Goal: Task Accomplishment & Management: Use online tool/utility

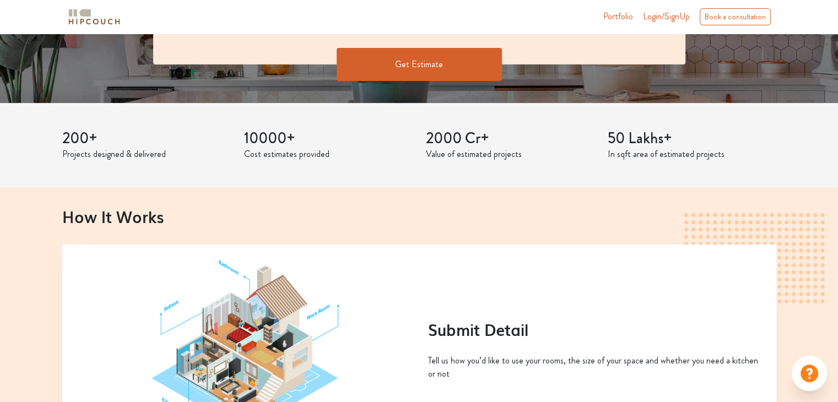
scroll to position [293, 0]
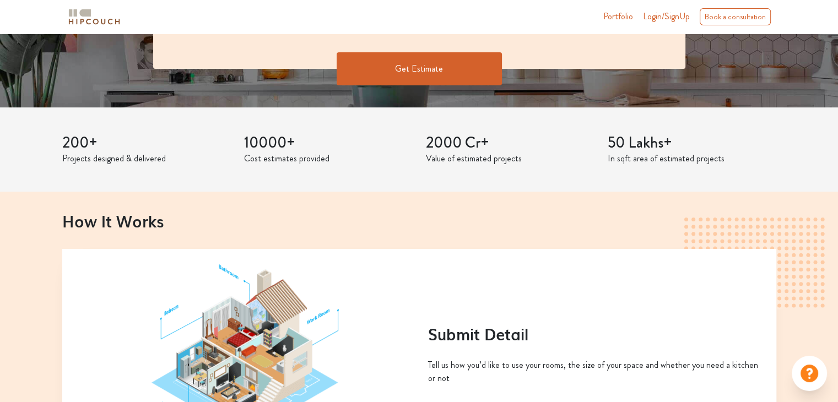
click at [412, 62] on button "Get Estimate" at bounding box center [419, 68] width 165 height 33
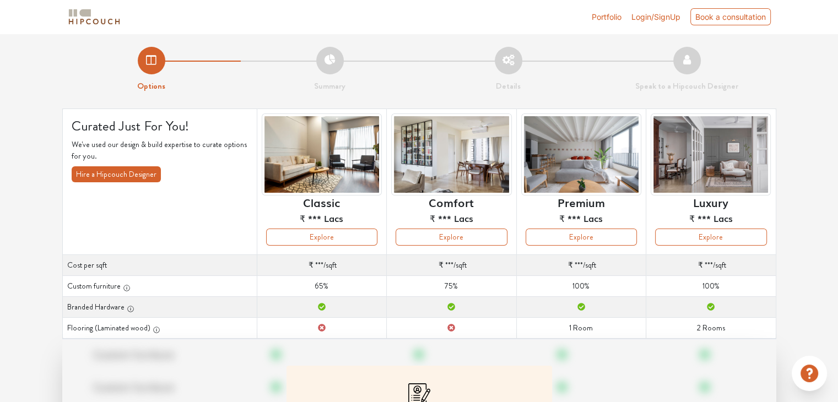
scroll to position [139, 0]
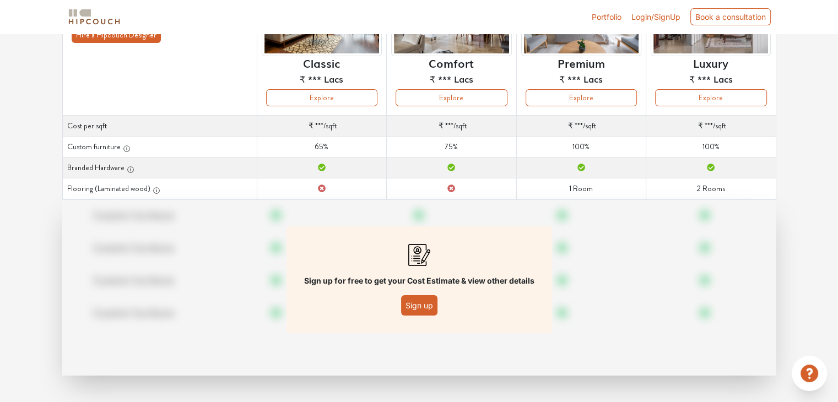
click at [414, 308] on button "Sign up" at bounding box center [419, 305] width 36 height 20
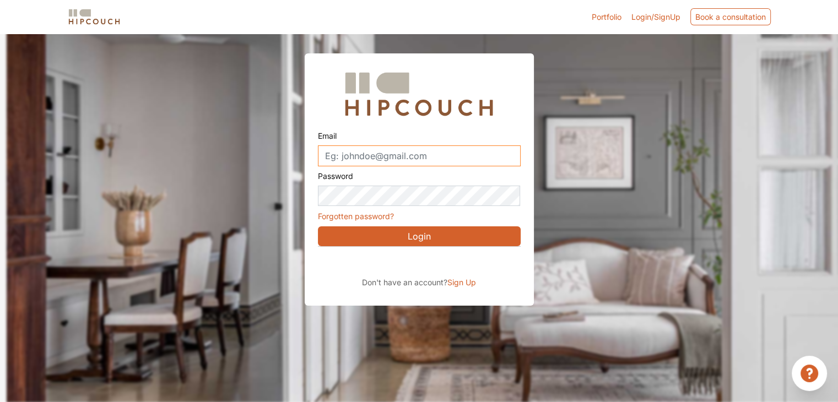
click at [394, 156] on input "Email" at bounding box center [419, 155] width 203 height 21
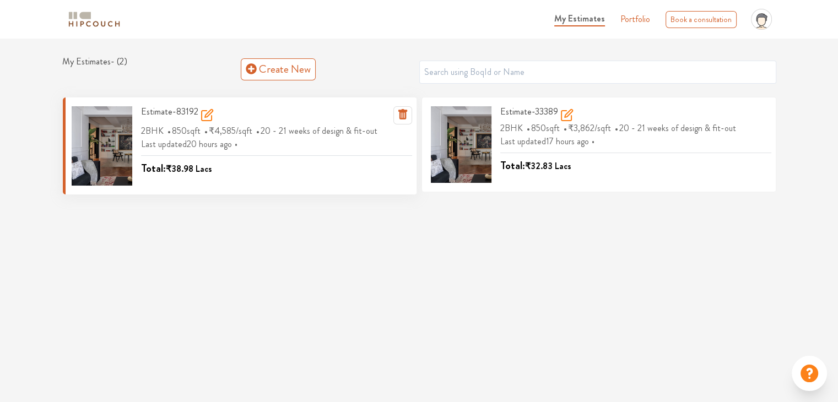
click at [213, 160] on div "Total: ₹38.98 Lacs" at bounding box center [209, 168] width 136 height 17
click at [194, 138] on span "850 sqft" at bounding box center [187, 131] width 31 height 18
click at [108, 148] on div at bounding box center [102, 145] width 61 height 79
click at [203, 122] on span "850 sqft" at bounding box center [187, 131] width 31 height 18
click at [209, 117] on icon at bounding box center [207, 116] width 10 height 10
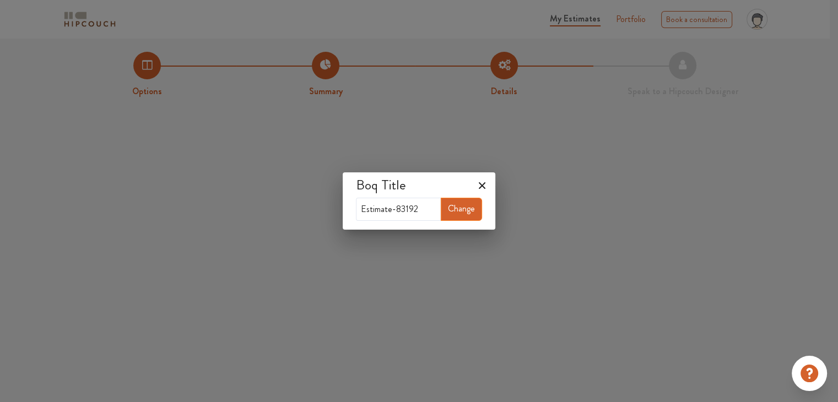
click at [479, 181] on icon at bounding box center [482, 186] width 18 height 18
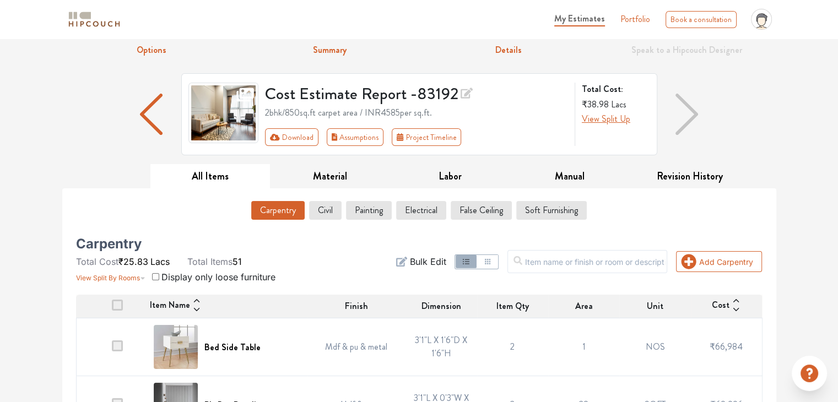
scroll to position [41, 0]
click at [332, 208] on button "Civil" at bounding box center [325, 211] width 31 height 19
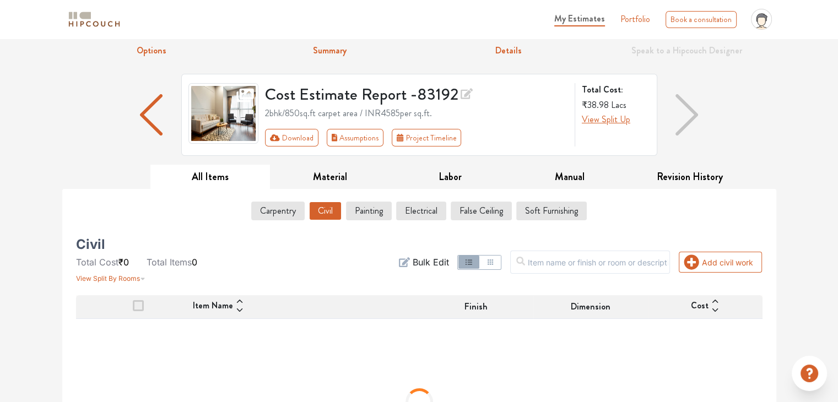
scroll to position [132, 0]
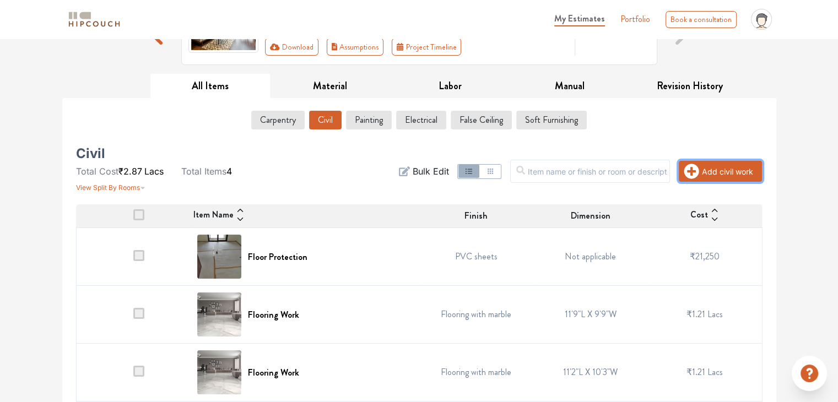
click at [716, 166] on button "Add civil work" at bounding box center [720, 171] width 83 height 21
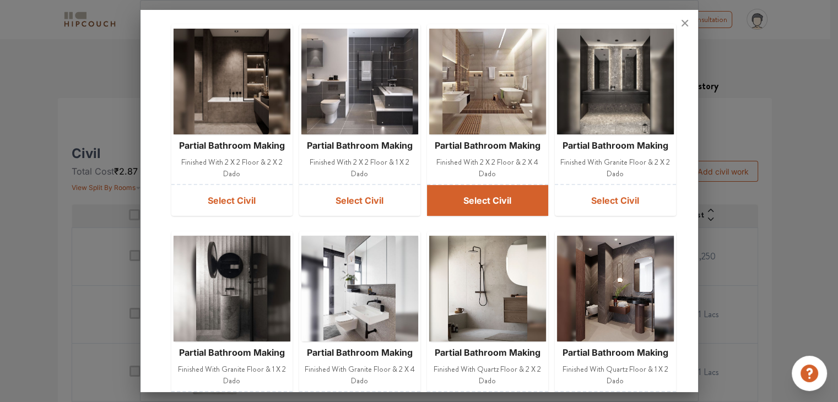
scroll to position [68, 0]
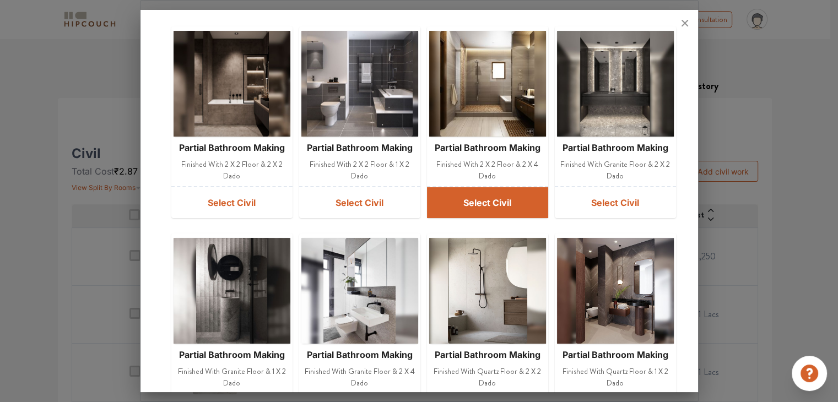
click at [469, 191] on button "Select Civil" at bounding box center [487, 202] width 121 height 31
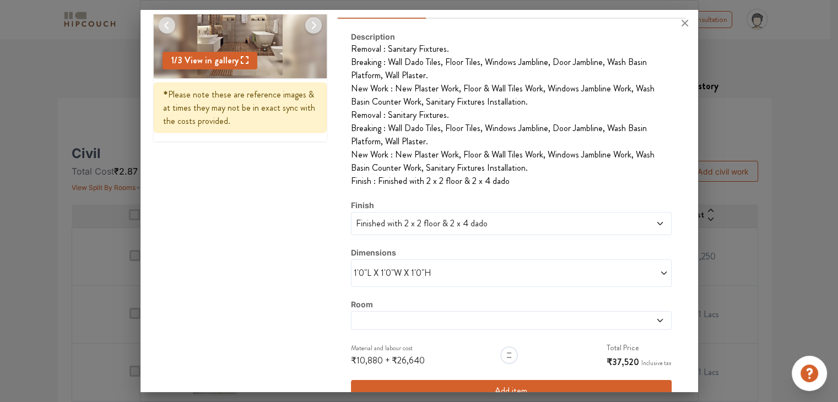
scroll to position [106, 0]
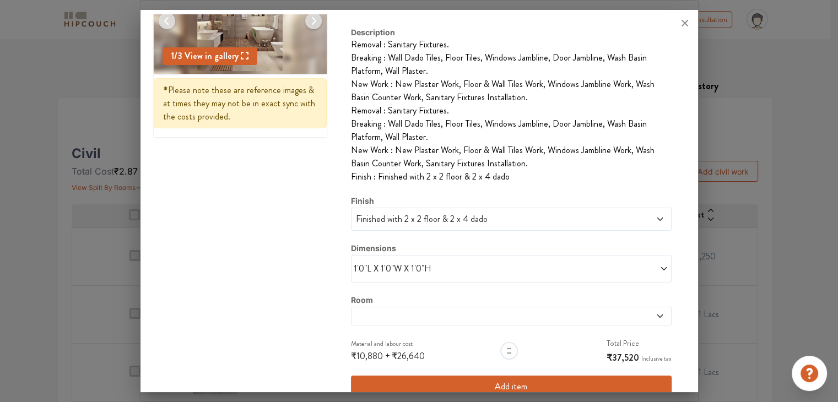
click at [551, 269] on span at bounding box center [590, 268] width 158 height 13
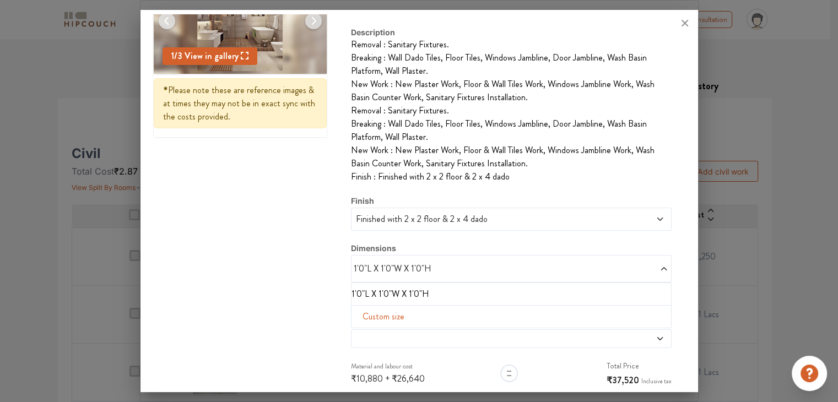
click at [216, 315] on div "1 / 3 View in gallery * Please note these are reference images & at times they …" at bounding box center [419, 200] width 531 height 465
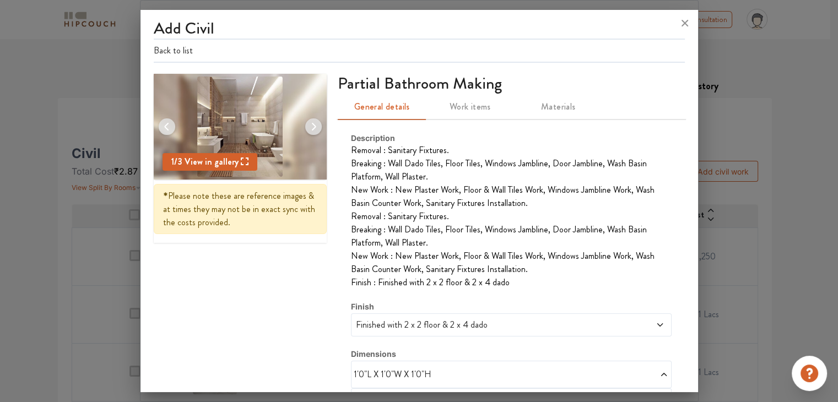
click at [312, 127] on img at bounding box center [313, 126] width 26 height 26
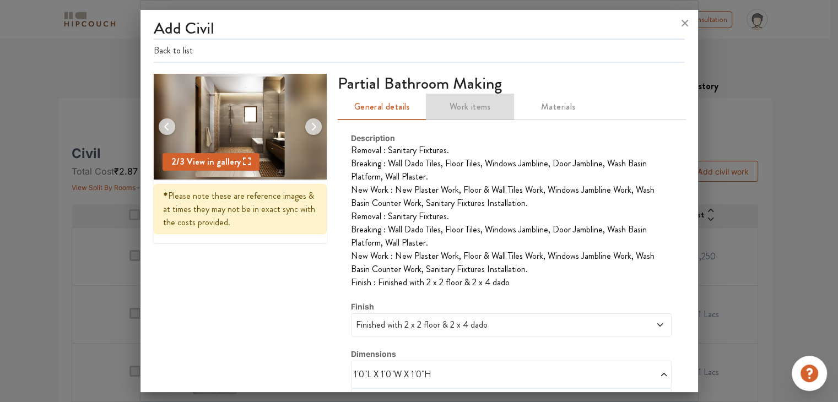
click at [464, 106] on span "Work items" at bounding box center [469, 106] width 75 height 15
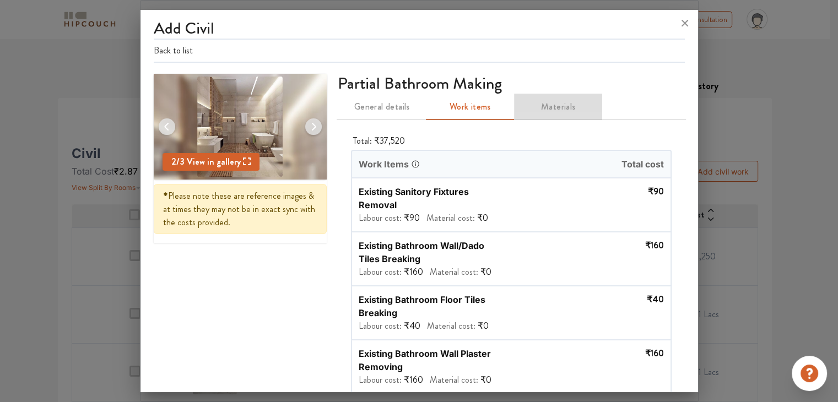
click at [559, 111] on span "Materials" at bounding box center [558, 106] width 75 height 15
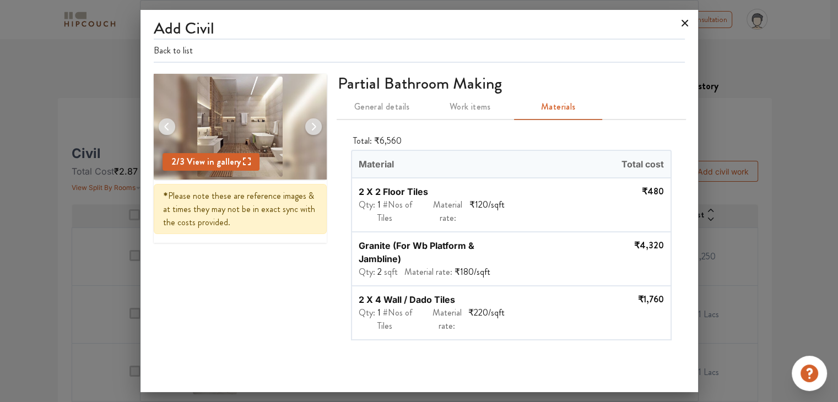
click at [681, 20] on icon at bounding box center [685, 23] width 18 height 18
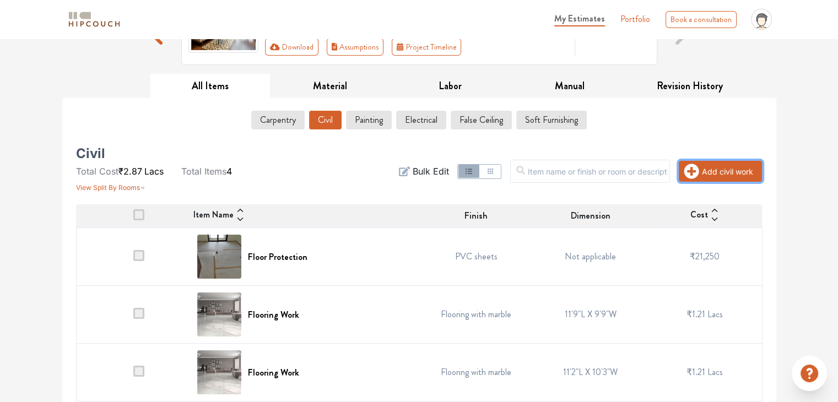
click at [726, 166] on button "Add civil work" at bounding box center [720, 171] width 83 height 21
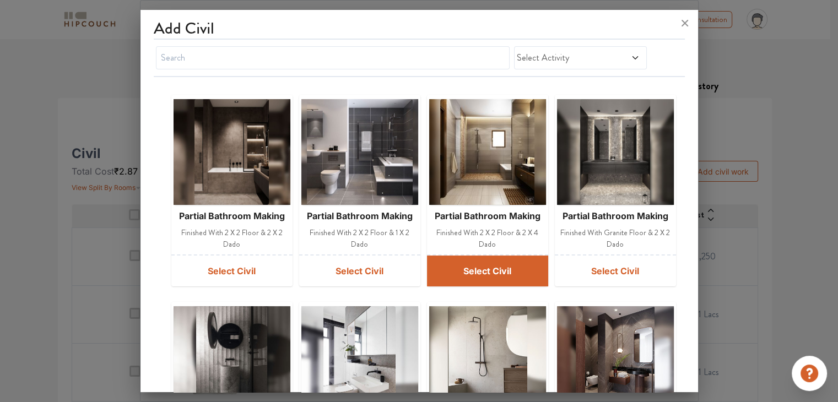
click at [483, 267] on button "Select Civil" at bounding box center [487, 271] width 121 height 31
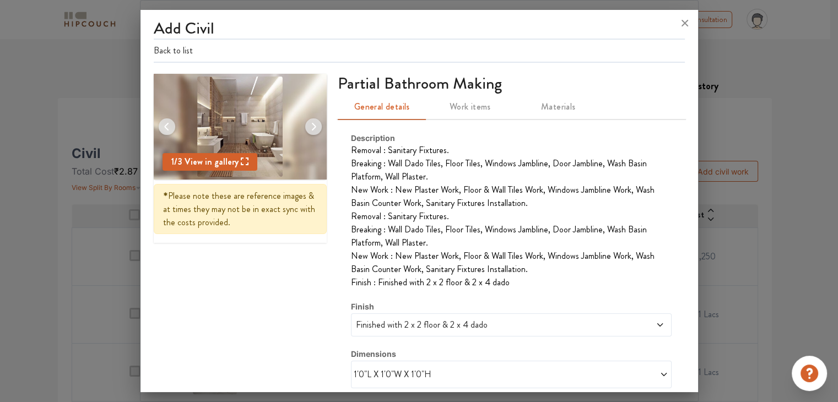
scroll to position [128, 0]
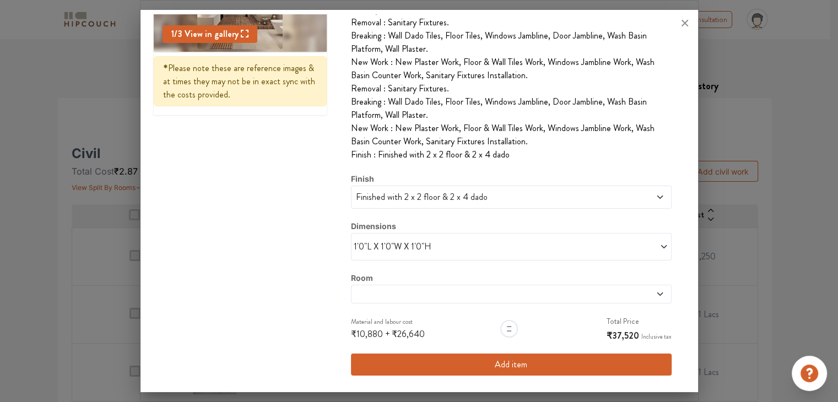
click at [436, 296] on span at bounding box center [470, 294] width 233 height 9
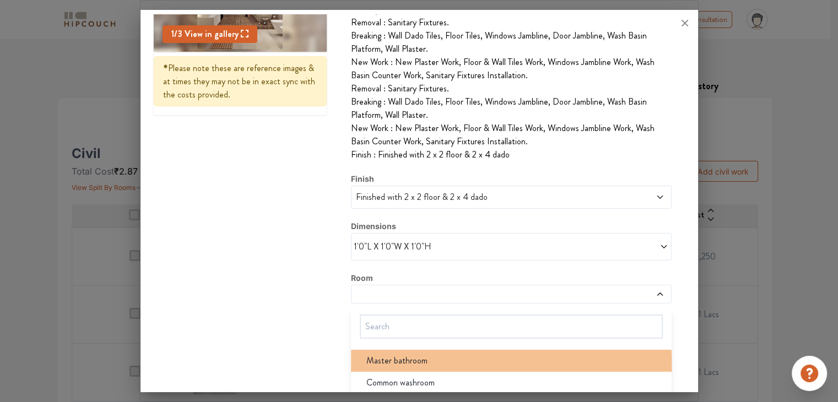
click at [416, 360] on span "Master bathroom" at bounding box center [396, 360] width 61 height 13
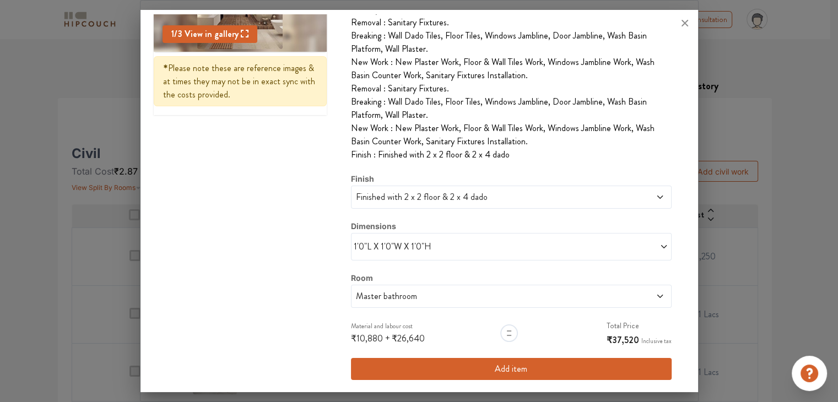
click at [475, 246] on span "1'0"L X 1'0"W X 1'0"H" at bounding box center [433, 246] width 158 height 13
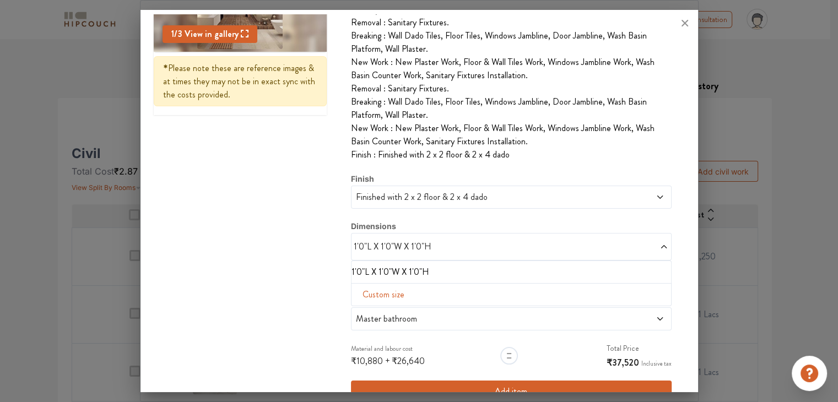
click at [381, 291] on span "Custom size" at bounding box center [383, 295] width 51 height 22
click at [369, 313] on input "text" at bounding box center [378, 312] width 36 height 21
type input "5"
click at [447, 312] on input "text" at bounding box center [455, 312] width 36 height 21
type input "8"
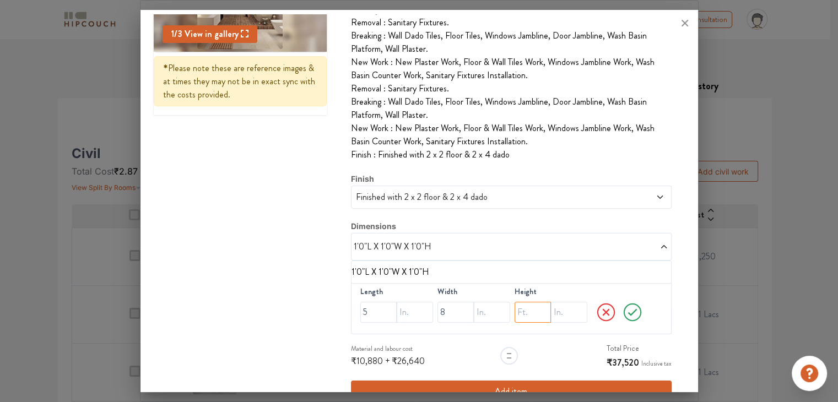
click at [526, 311] on input "text" at bounding box center [533, 312] width 36 height 21
type input "12"
click at [624, 309] on icon at bounding box center [632, 312] width 24 height 22
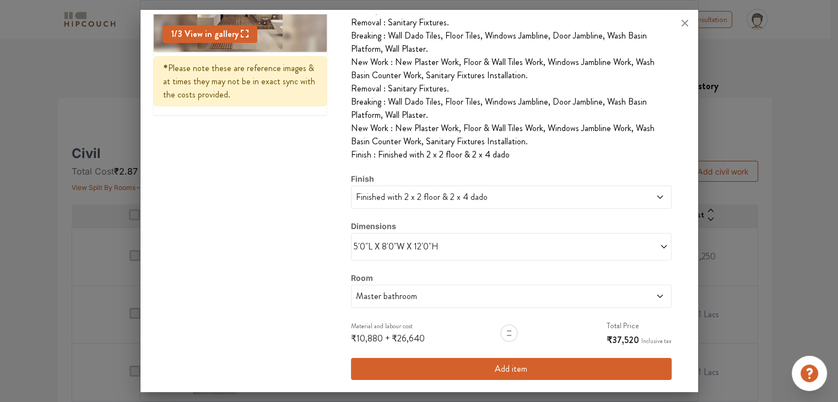
click at [515, 367] on button "Add item" at bounding box center [511, 369] width 320 height 22
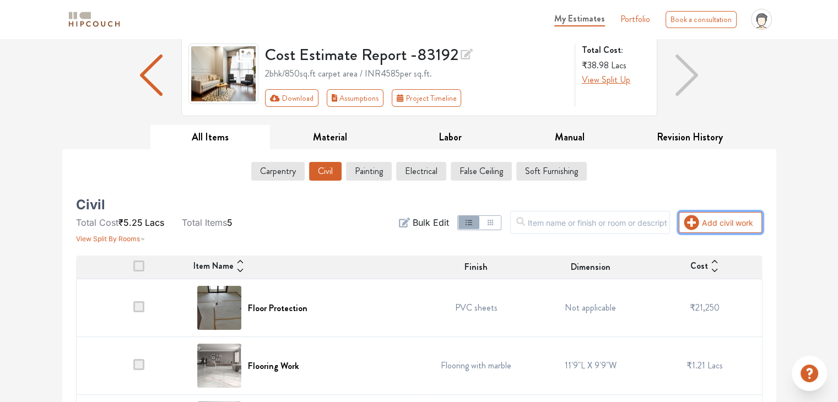
scroll to position [77, 0]
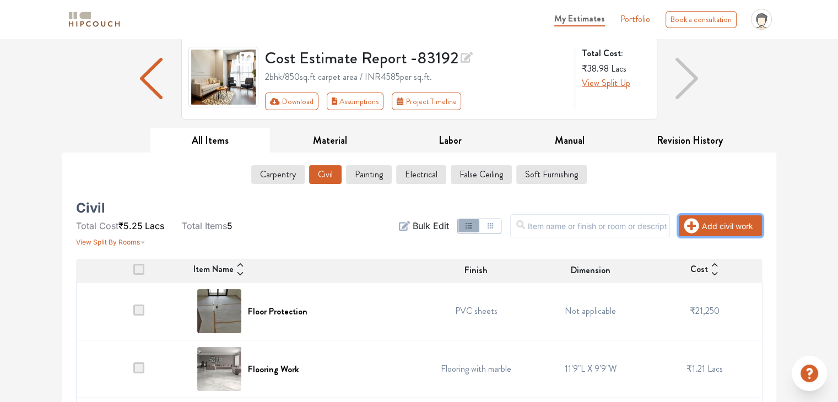
click at [716, 231] on button "Add civil work" at bounding box center [720, 225] width 83 height 21
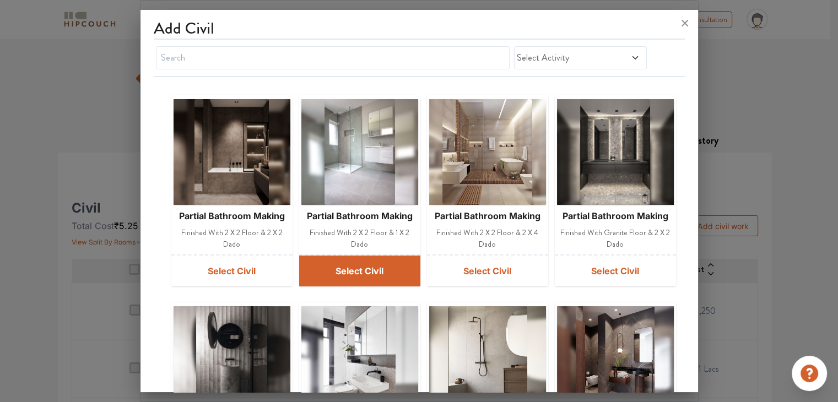
click at [370, 267] on button "Select Civil" at bounding box center [359, 271] width 121 height 31
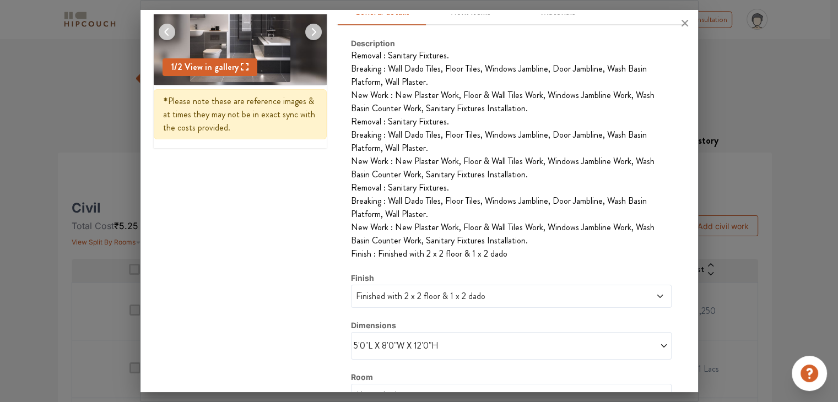
scroll to position [198, 0]
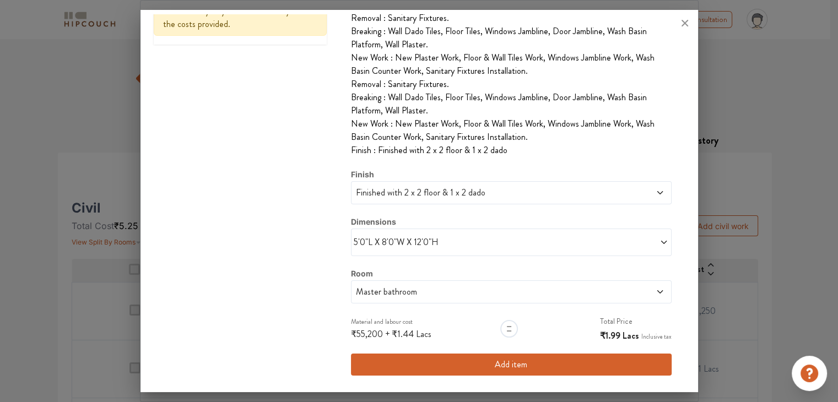
click at [524, 293] on span "Master bathroom" at bounding box center [470, 291] width 233 height 13
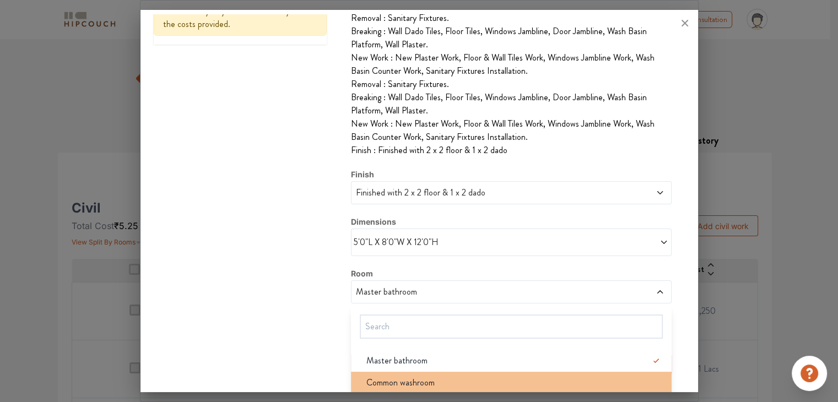
click at [478, 377] on div "Common washroom" at bounding box center [514, 382] width 313 height 13
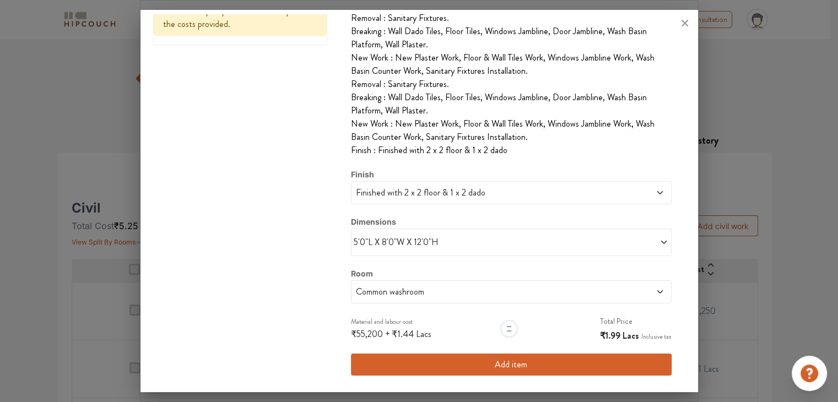
click at [465, 361] on button "Add item" at bounding box center [511, 365] width 320 height 22
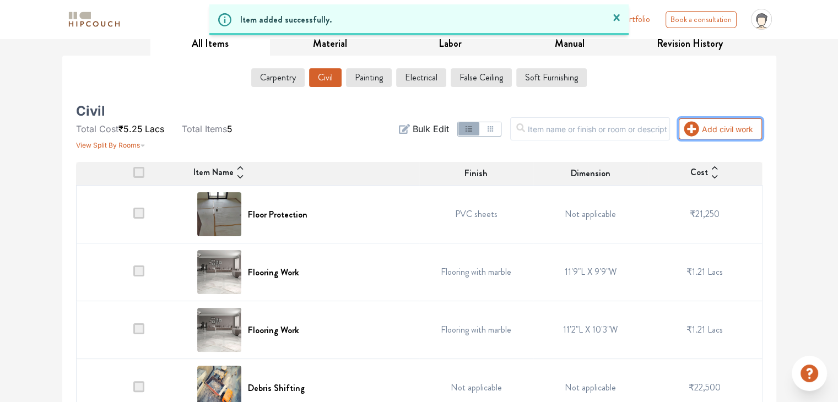
scroll to position [180, 0]
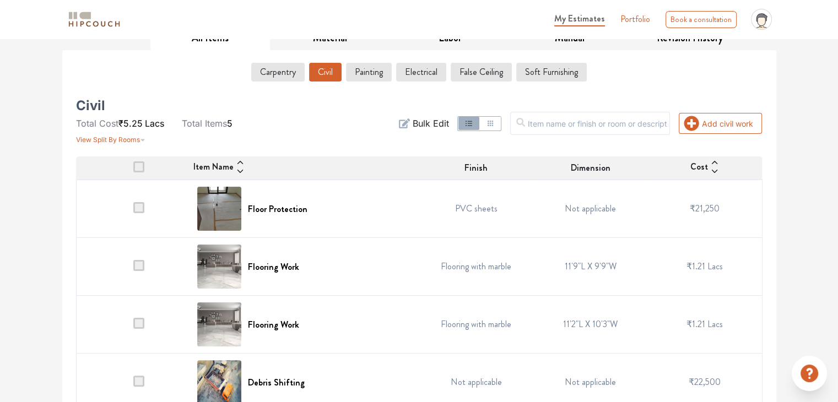
click at [554, 270] on td "11'9"L X 9'9"W" at bounding box center [590, 267] width 115 height 58
click at [361, 272] on div "Flooring Work" at bounding box center [304, 267] width 215 height 44
click at [143, 267] on span at bounding box center [138, 265] width 11 height 11
click at [133, 269] on input "checkbox" at bounding box center [133, 269] width 0 height 0
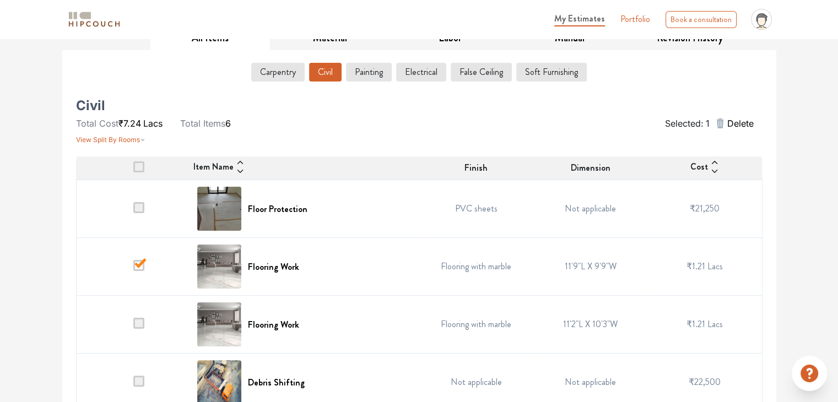
click at [137, 270] on td at bounding box center [133, 267] width 115 height 58
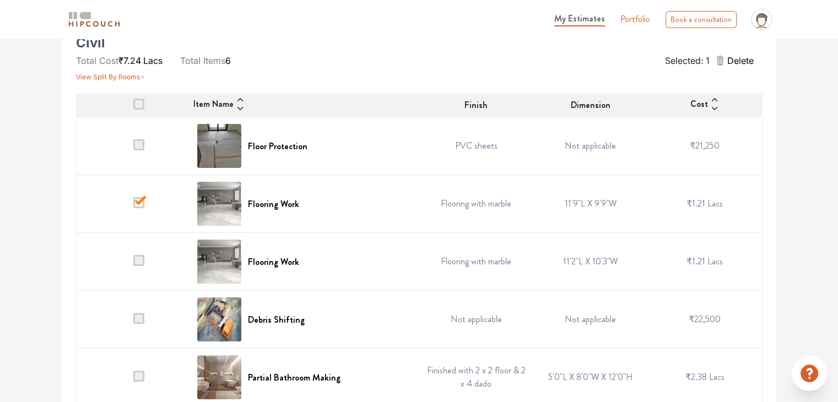
click at [143, 201] on span at bounding box center [138, 202] width 11 height 11
click at [133, 207] on input "checkbox" at bounding box center [133, 207] width 0 height 0
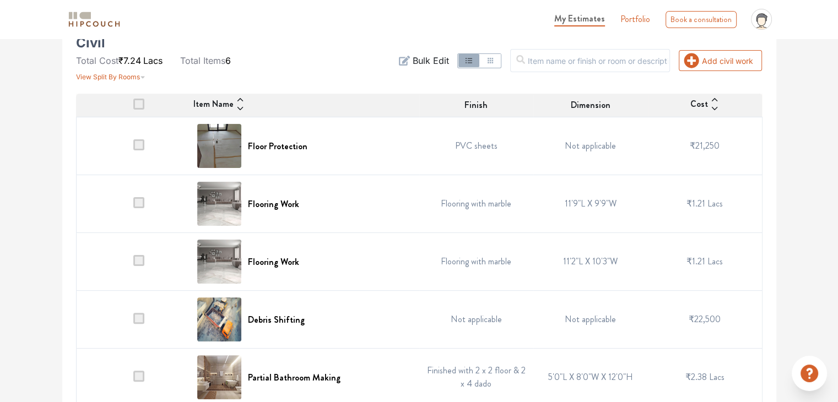
scroll to position [311, 0]
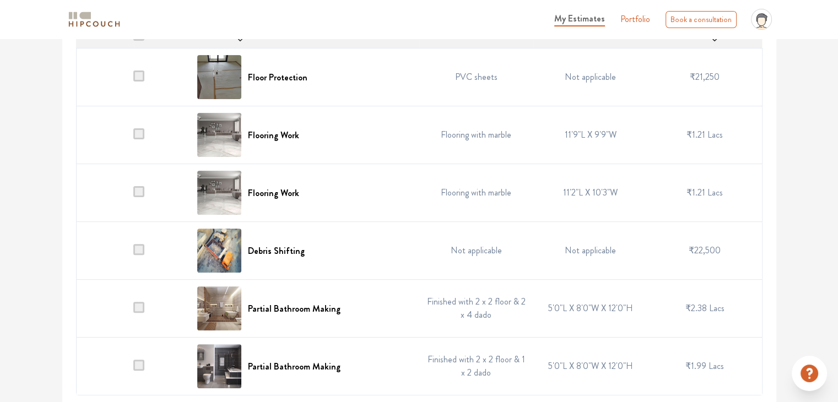
click at [572, 312] on td "5'0"L X 8'0"W X 12'0"H" at bounding box center [590, 309] width 115 height 58
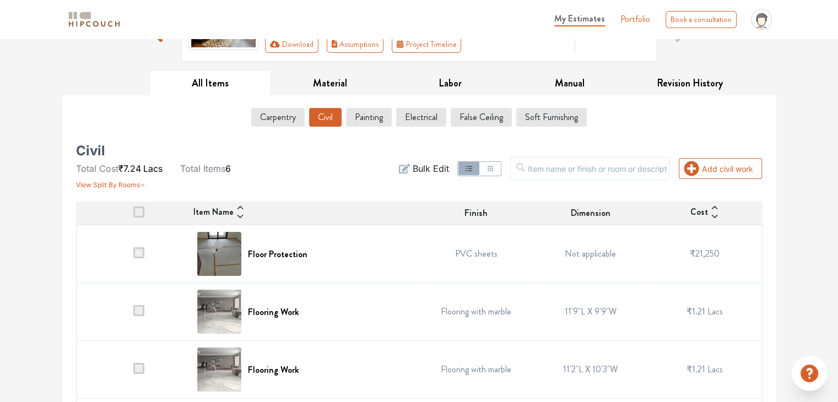
scroll to position [135, 0]
click at [498, 313] on td "Flooring with marble" at bounding box center [476, 312] width 115 height 58
click at [601, 314] on td "11'9"L X 9'9"W" at bounding box center [590, 312] width 115 height 58
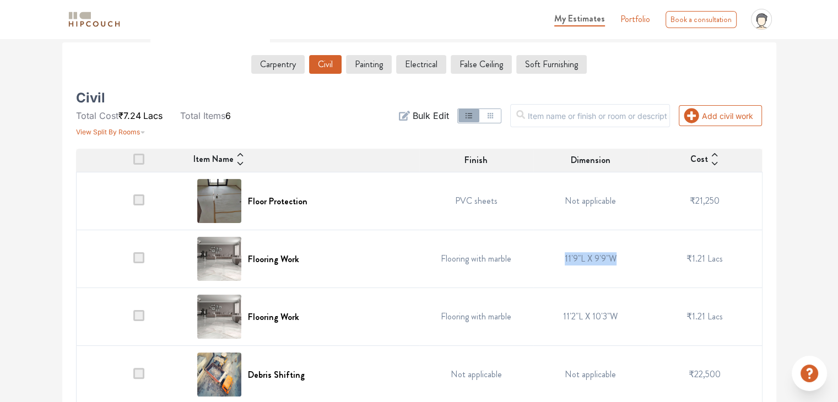
scroll to position [188, 0]
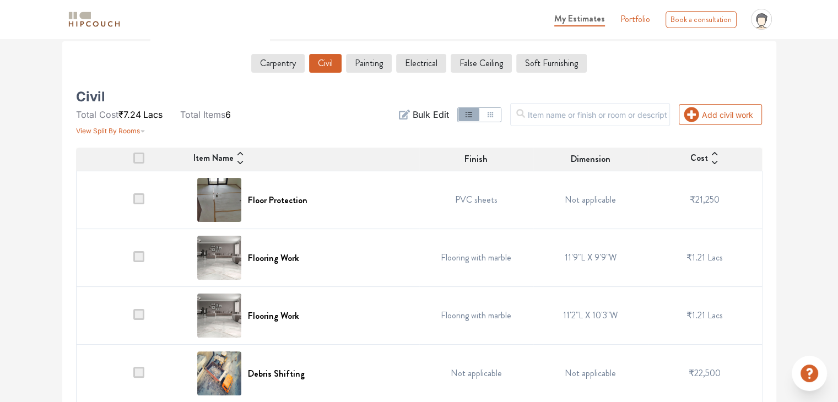
click at [601, 314] on td "11'2"L X 10'3"W" at bounding box center [590, 316] width 115 height 58
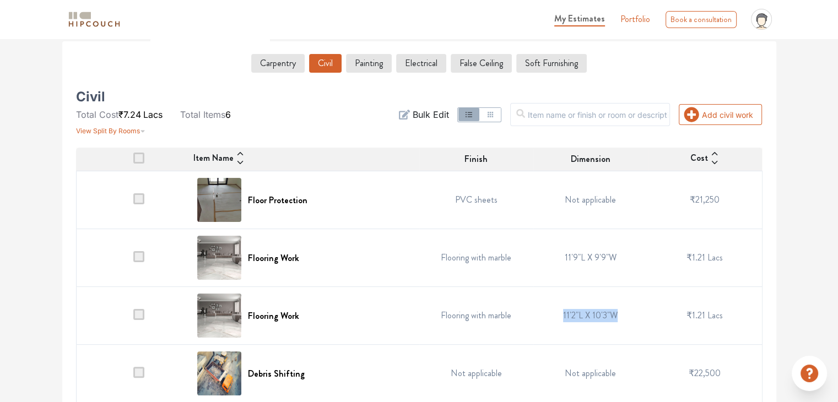
click at [601, 314] on td "11'2"L X 10'3"W" at bounding box center [590, 316] width 115 height 58
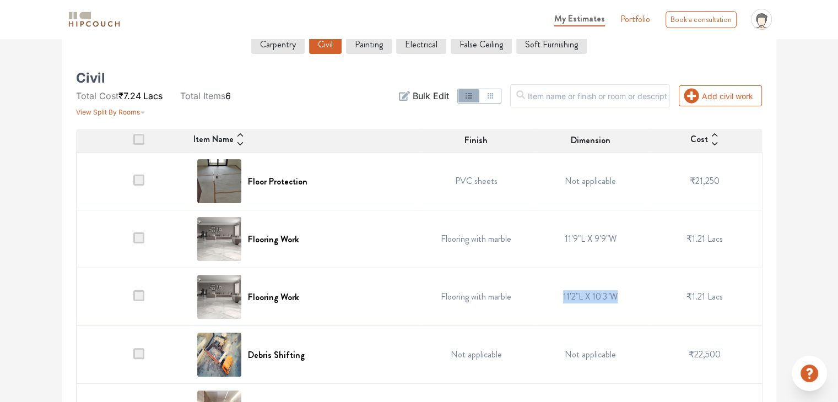
scroll to position [208, 0]
click at [712, 95] on button "Add civil work" at bounding box center [720, 95] width 83 height 21
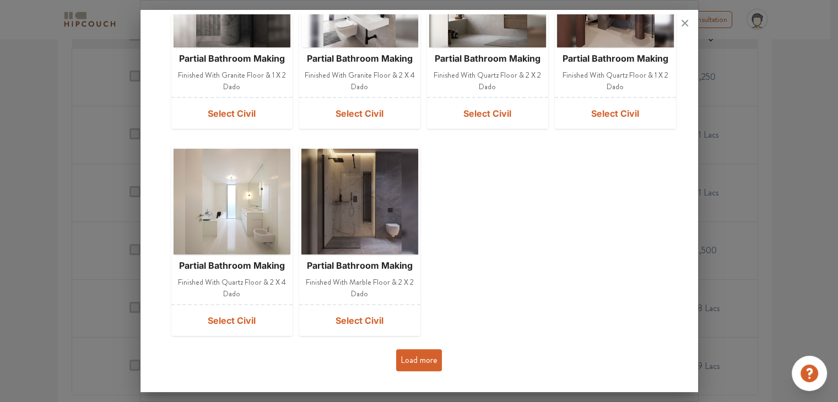
scroll to position [0, 0]
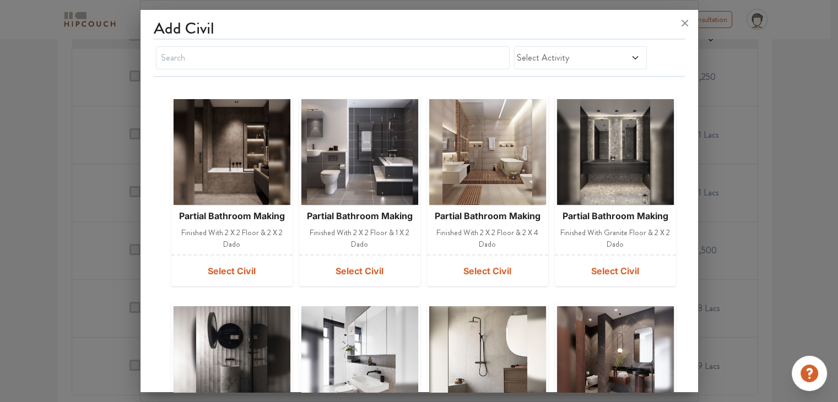
click at [575, 59] on span "Select Activity" at bounding box center [563, 57] width 92 height 13
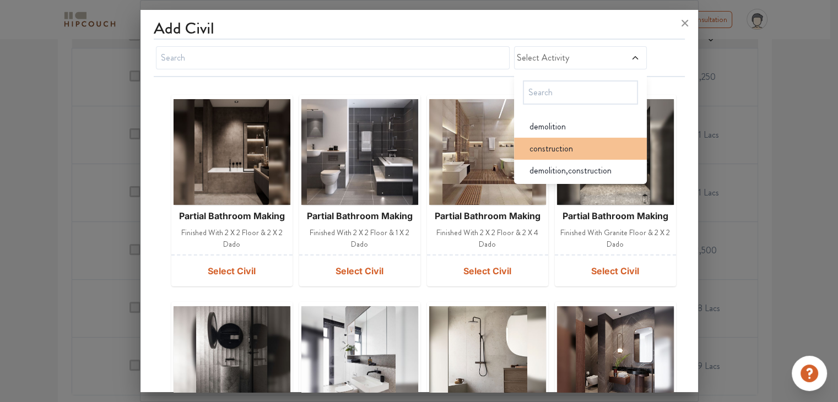
click at [560, 155] on li "construction" at bounding box center [580, 149] width 133 height 22
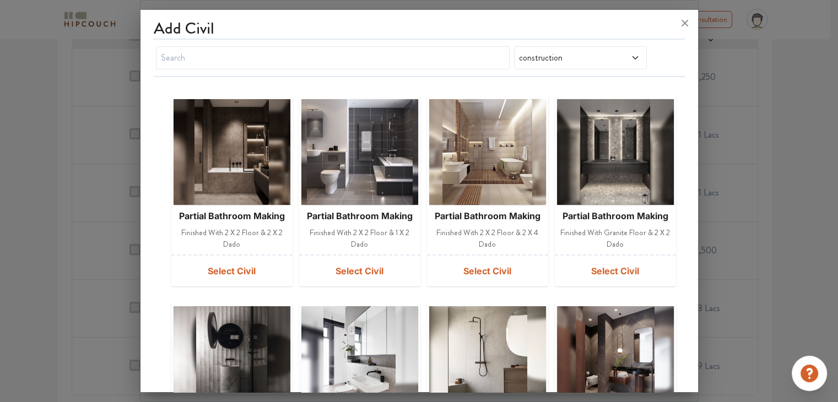
click at [712, 178] on div at bounding box center [419, 201] width 838 height 402
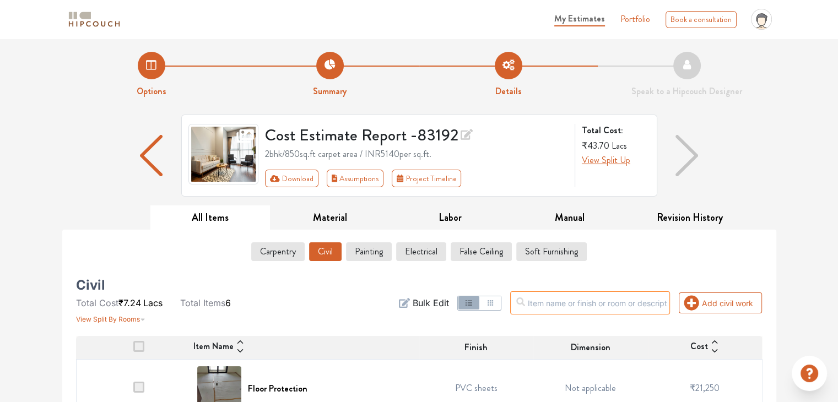
click at [567, 304] on input "text" at bounding box center [590, 302] width 160 height 23
type input "flooring"
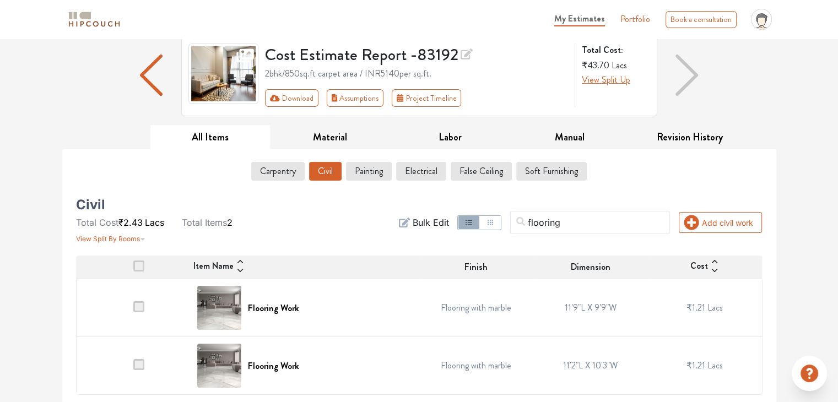
click at [717, 301] on span "Lacs" at bounding box center [714, 307] width 15 height 13
click at [701, 308] on span "₹1.21" at bounding box center [695, 307] width 19 height 13
click at [307, 320] on div "Flooring Work" at bounding box center [304, 308] width 215 height 44
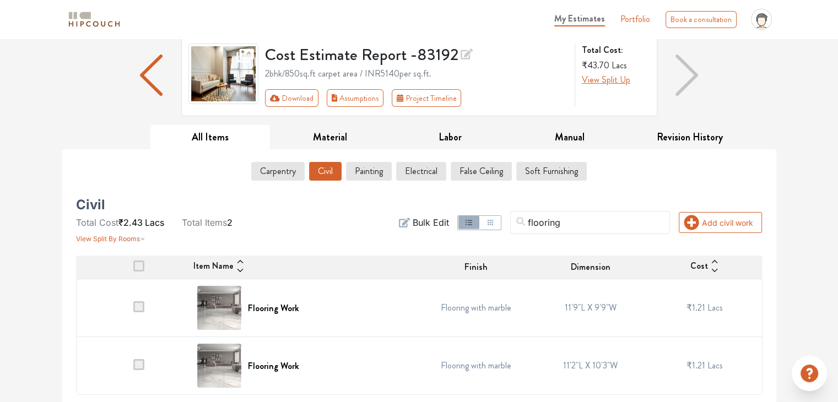
click at [307, 320] on div "Flooring Work" at bounding box center [304, 308] width 215 height 44
click at [269, 163] on button "Carpentry" at bounding box center [278, 171] width 52 height 19
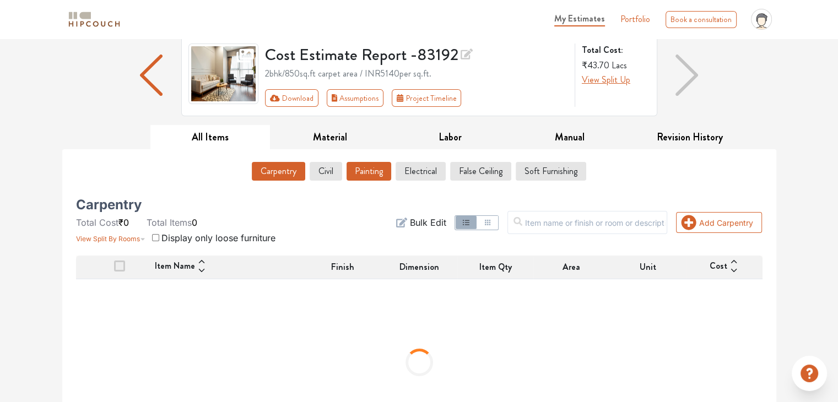
click at [369, 166] on button "Painting" at bounding box center [369, 171] width 45 height 19
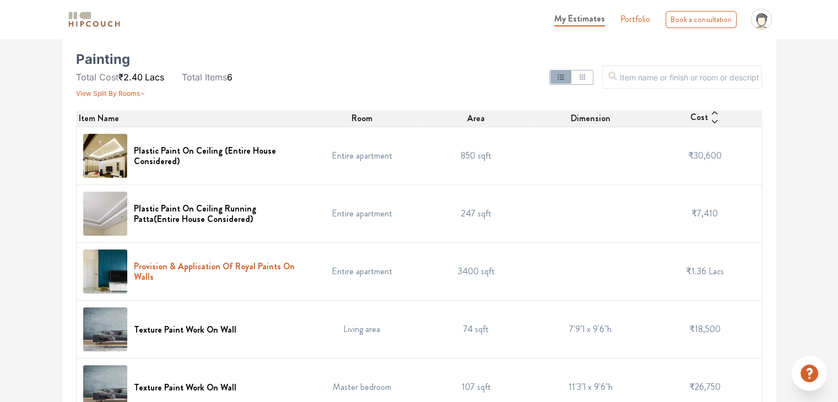
scroll to position [225, 0]
click at [244, 264] on h6 "Provision & Application Of Royal Paints On Walls" at bounding box center [216, 272] width 165 height 21
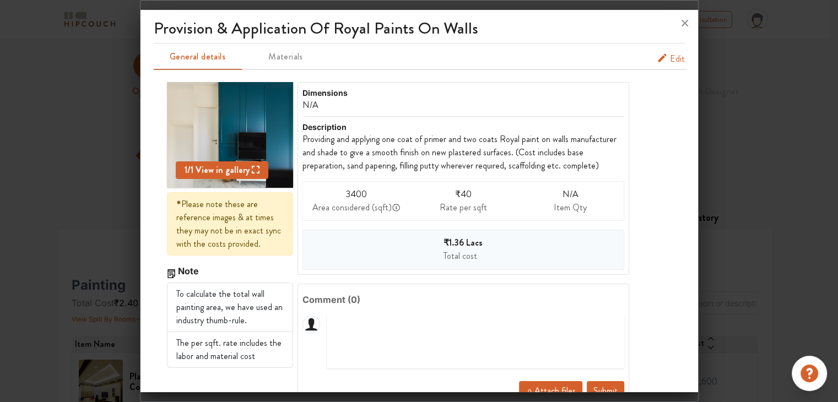
scroll to position [31, 0]
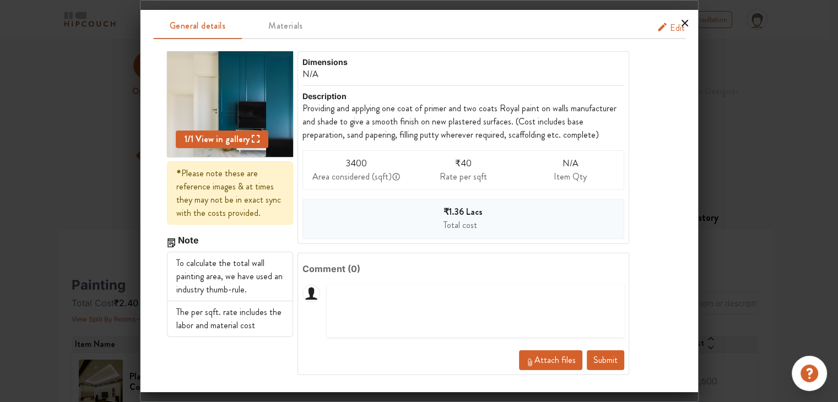
click at [683, 22] on icon at bounding box center [684, 23] width 7 height 7
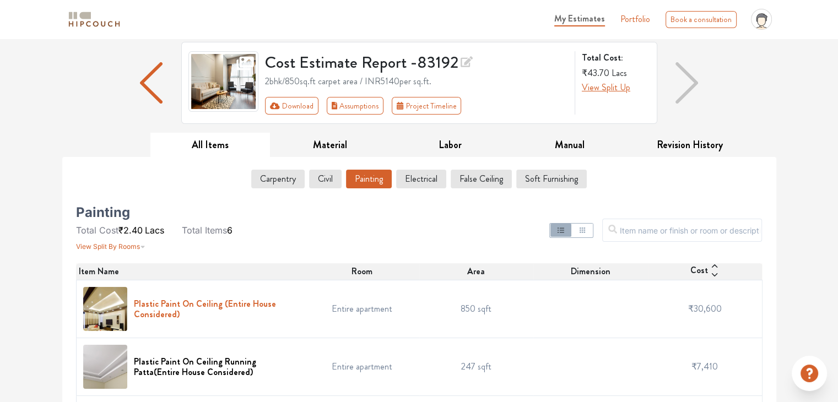
scroll to position [0, 0]
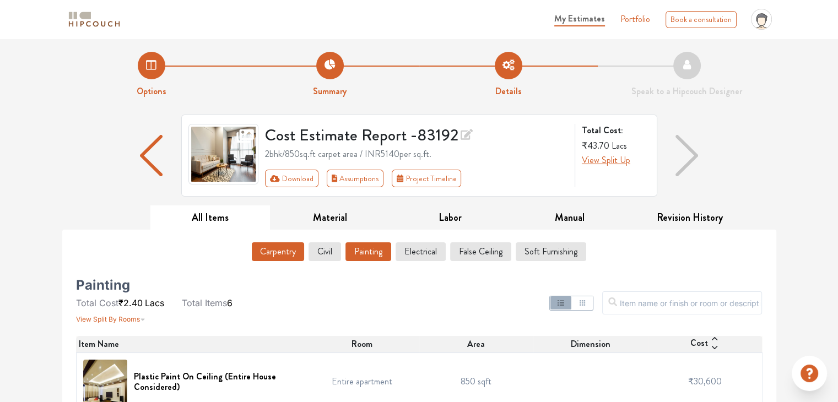
click at [294, 252] on button "Carpentry" at bounding box center [278, 251] width 52 height 19
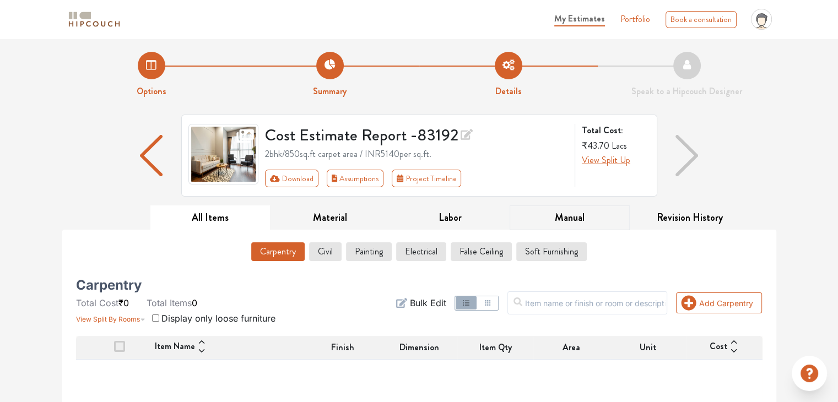
click at [575, 213] on button "Manual" at bounding box center [570, 217] width 120 height 25
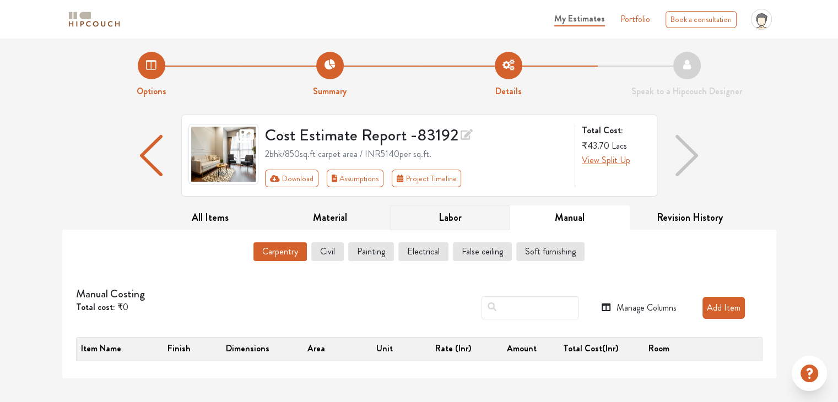
click at [463, 225] on button "Labor" at bounding box center [450, 217] width 120 height 25
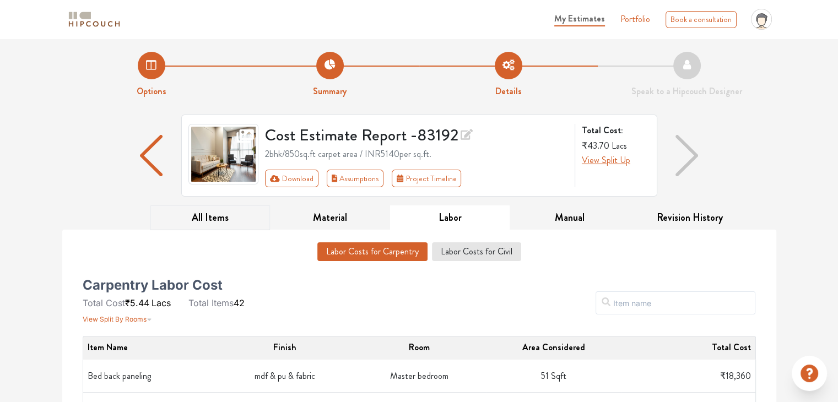
click at [207, 227] on button "All Items" at bounding box center [210, 217] width 120 height 25
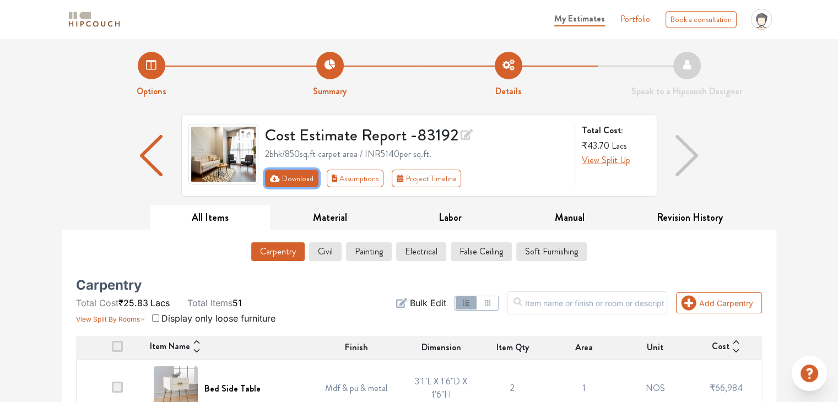
click at [296, 181] on button "Download" at bounding box center [291, 179] width 53 height 18
click at [297, 183] on button "Download" at bounding box center [291, 179] width 53 height 18
click at [351, 180] on button "Assumptions" at bounding box center [355, 179] width 57 height 18
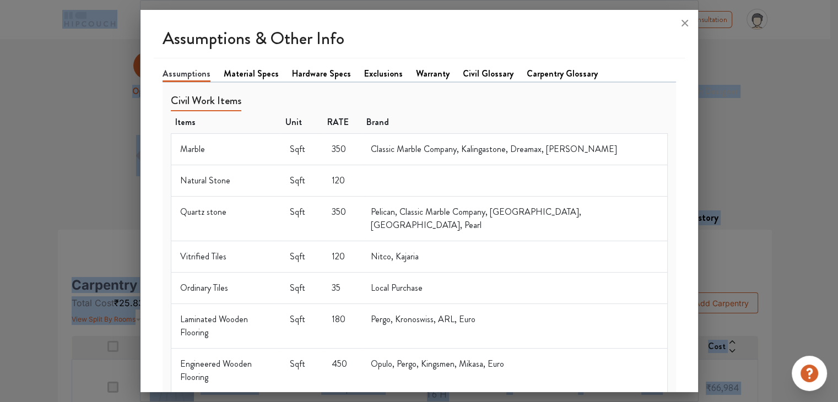
click at [351, 180] on div "Assumptions & Other Info Assumptions Material Specs Hardware Specs Exclusions W…" at bounding box center [419, 201] width 559 height 402
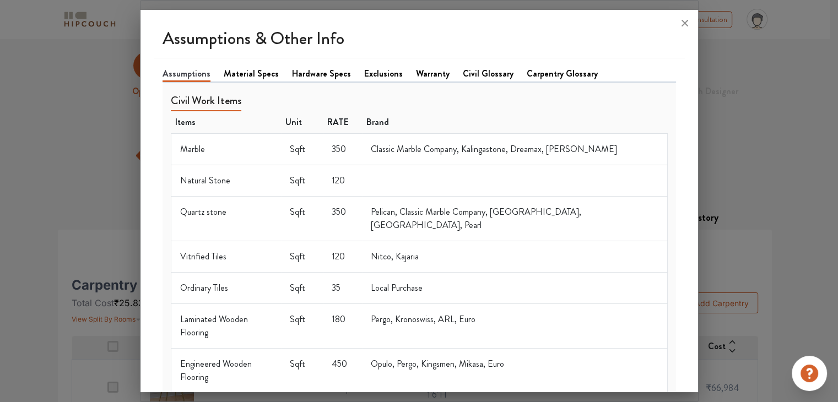
click at [418, 74] on link "Warranty" at bounding box center [433, 73] width 34 height 13
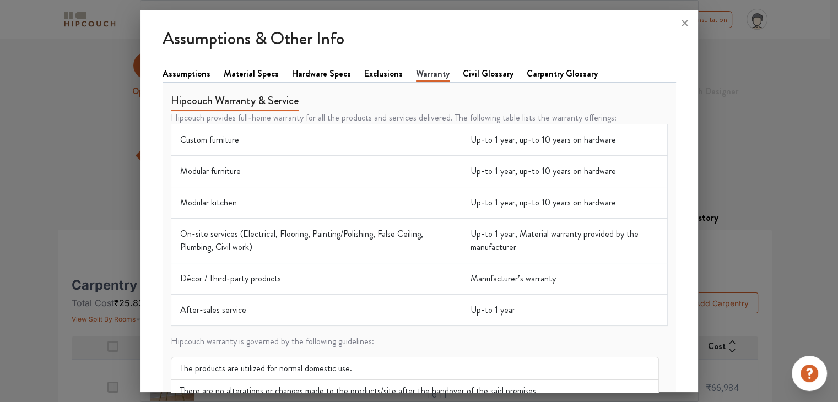
click at [349, 69] on li "Hardware Specs" at bounding box center [328, 74] width 72 height 14
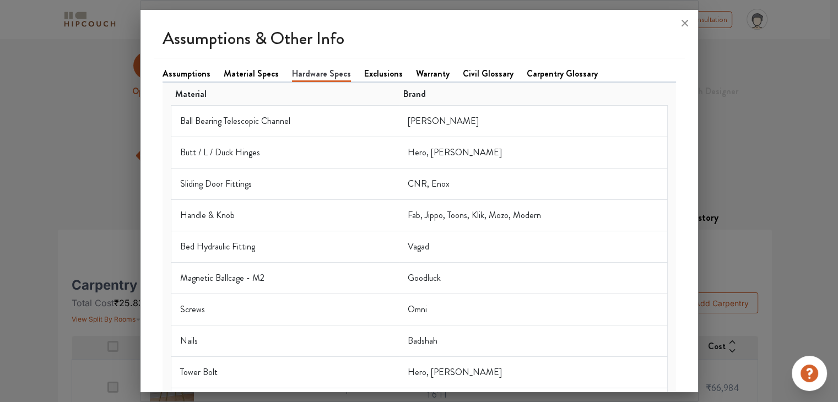
click at [235, 67] on link "Material Specs" at bounding box center [251, 73] width 55 height 13
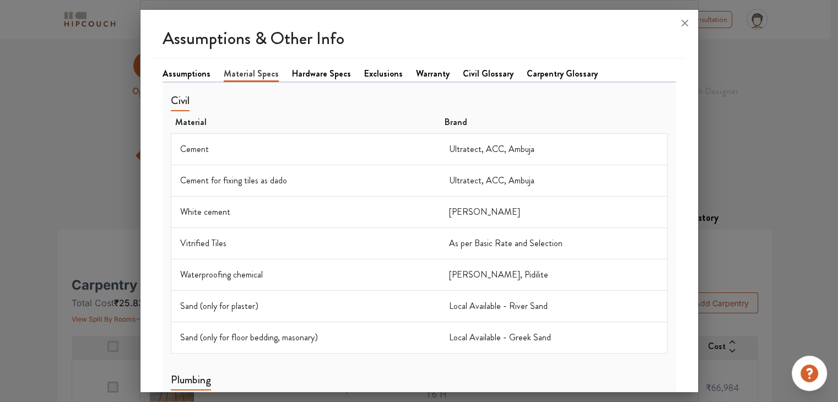
click at [19, 194] on div at bounding box center [419, 201] width 838 height 402
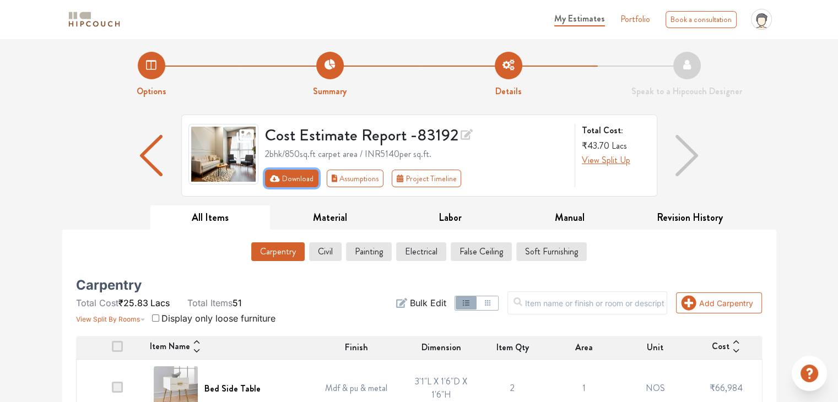
click at [288, 181] on button "Download" at bounding box center [291, 179] width 53 height 18
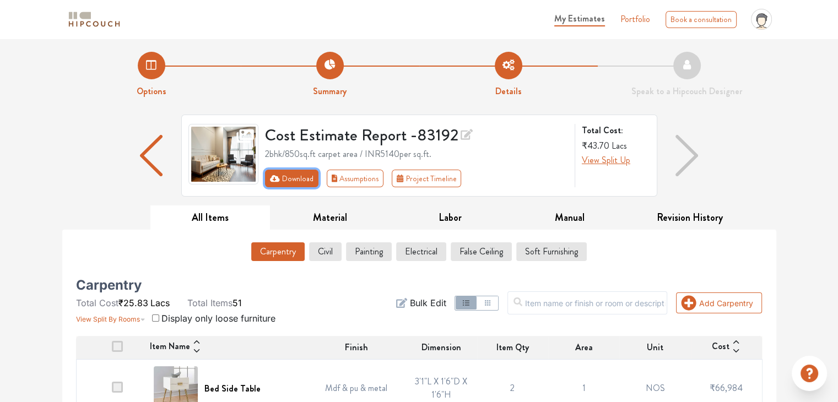
click at [288, 181] on button "Download" at bounding box center [291, 179] width 53 height 18
click at [245, 156] on img at bounding box center [223, 154] width 71 height 61
click at [331, 74] on li "Summary" at bounding box center [330, 75] width 178 height 46
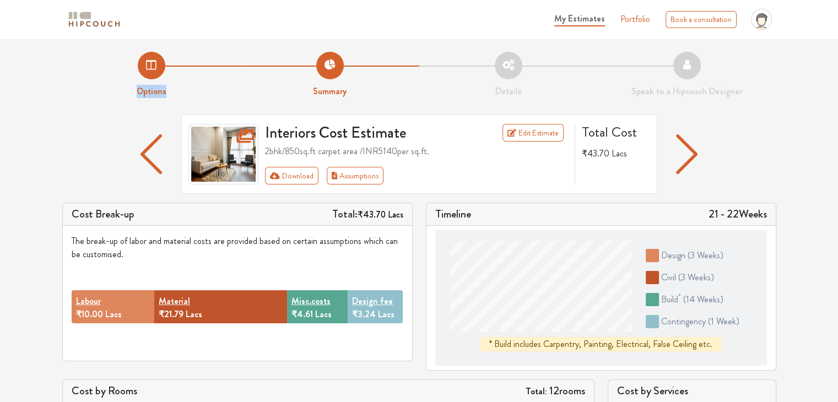
click at [696, 160] on img "button" at bounding box center [686, 154] width 21 height 40
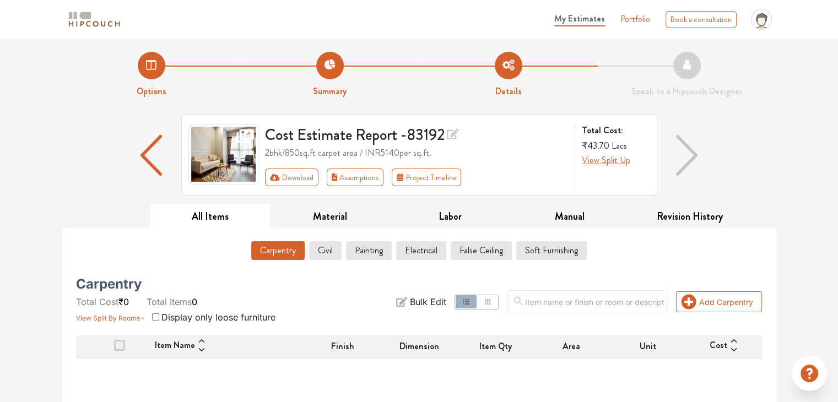
click at [149, 154] on img "button" at bounding box center [151, 155] width 22 height 41
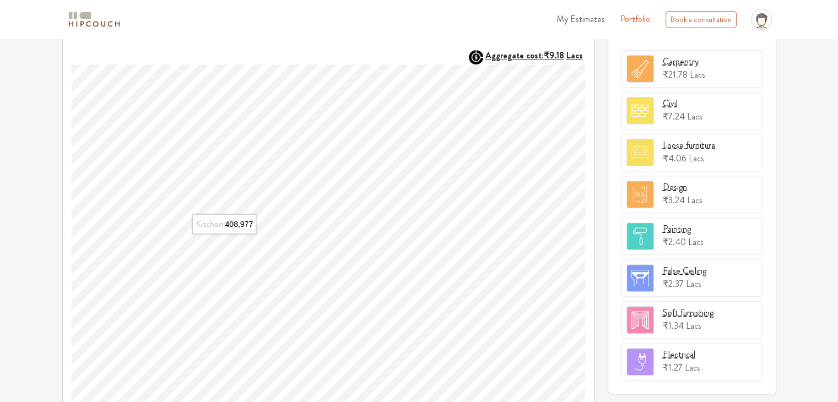
scroll to position [417, 0]
